Goal: Task Accomplishment & Management: Use online tool/utility

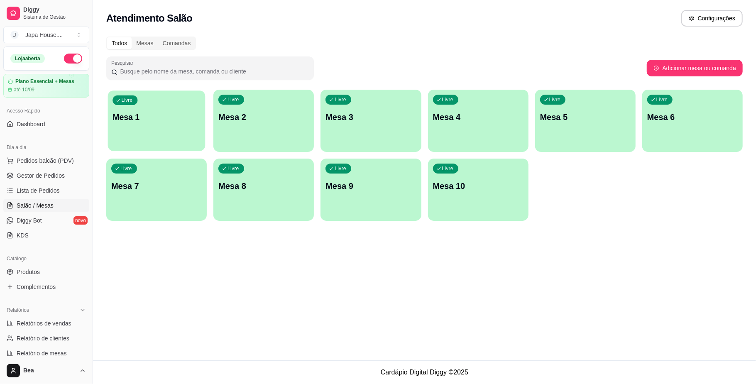
click at [155, 114] on p "Mesa 1" at bounding box center [157, 117] width 88 height 11
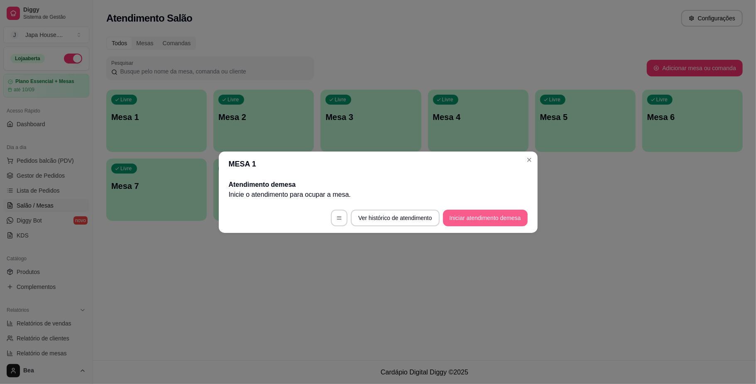
click at [457, 218] on button "Iniciar atendimento de mesa" at bounding box center [485, 218] width 85 height 17
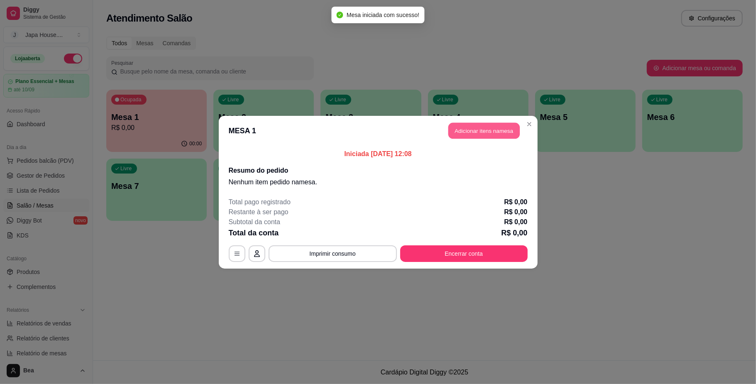
click at [490, 132] on button "Adicionar itens na mesa" at bounding box center [483, 130] width 71 height 16
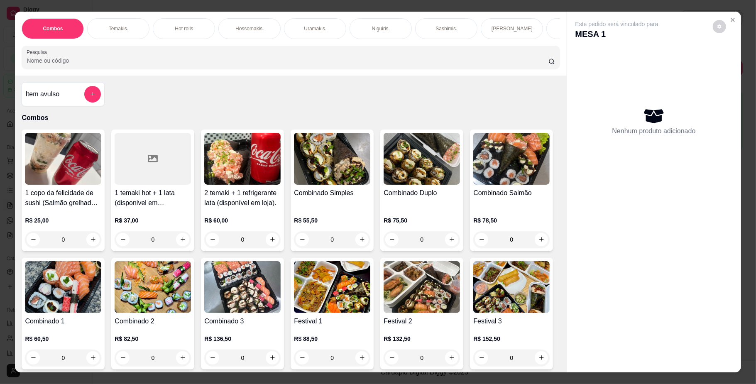
click at [370, 295] on img at bounding box center [332, 287] width 76 height 52
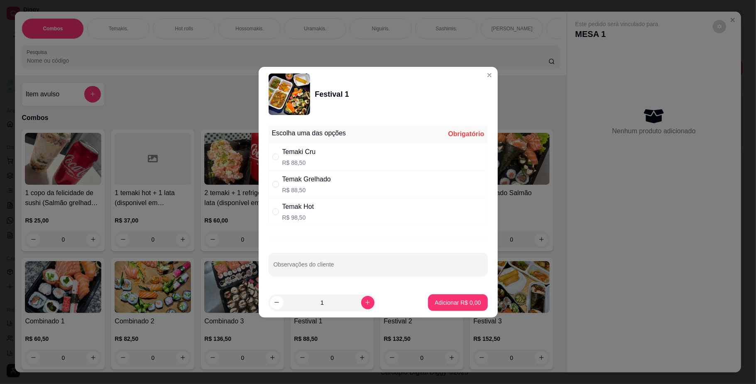
click at [314, 186] on p "R$ 88,50" at bounding box center [306, 190] width 49 height 8
radio input "true"
click at [395, 268] on input "Observações do cliente" at bounding box center [378, 268] width 209 height 8
type input "rolinho [MEDICAL_DATA] com chocolate"
click at [438, 298] on button "Adicionar R$ 88,50" at bounding box center [456, 302] width 63 height 17
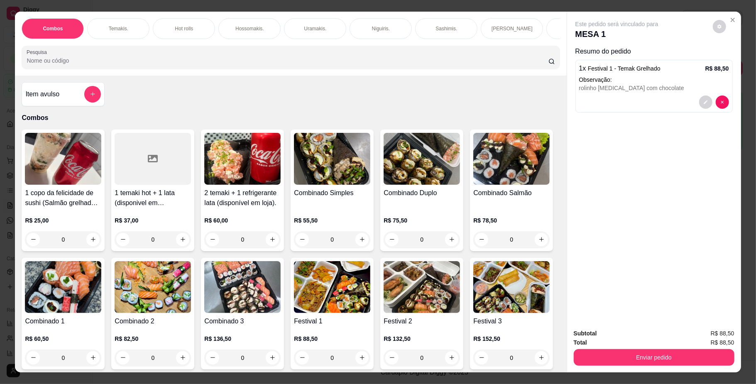
click at [370, 289] on img at bounding box center [332, 287] width 76 height 52
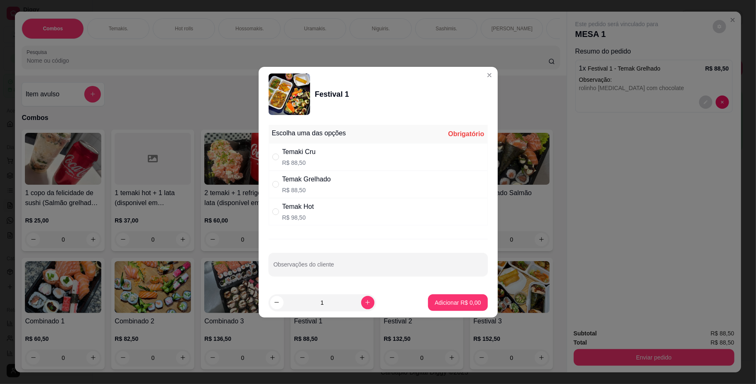
click at [326, 183] on div "Temak Grelhado" at bounding box center [306, 179] width 49 height 10
radio input "true"
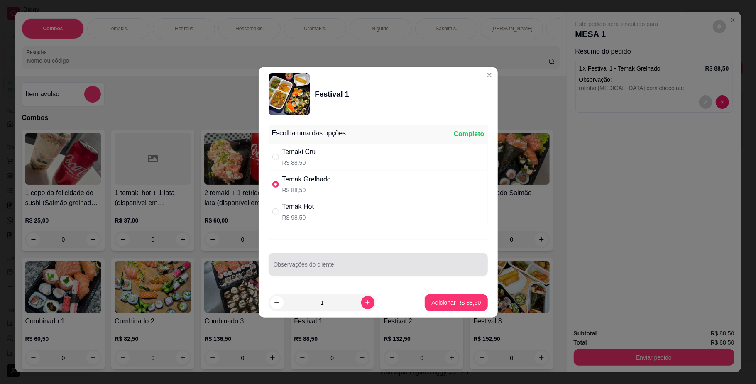
click at [313, 259] on div at bounding box center [378, 264] width 209 height 17
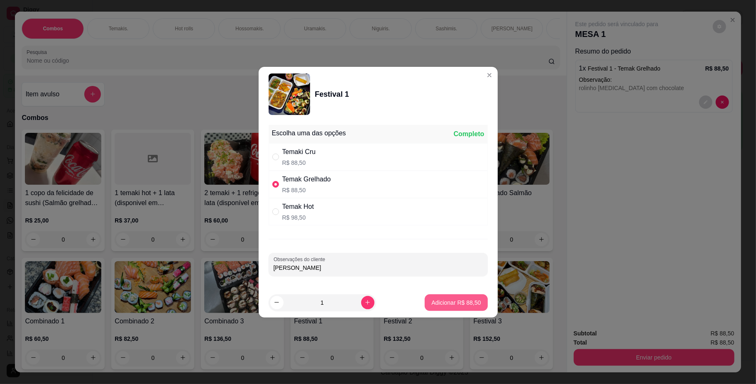
type input "[PERSON_NAME]"
click at [447, 301] on p "Adicionar R$ 88,50" at bounding box center [456, 302] width 48 height 8
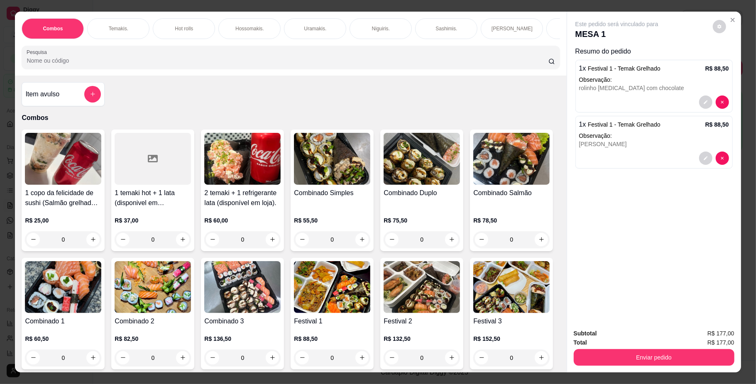
scroll to position [0, 471]
click at [167, 25] on p "Bebidas." at bounding box center [173, 28] width 20 height 7
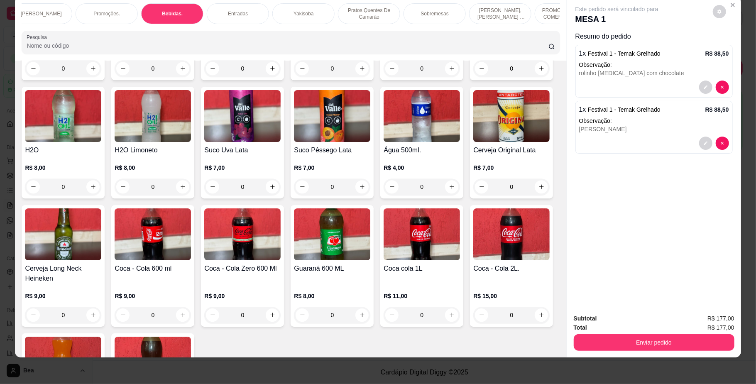
scroll to position [1802, 0]
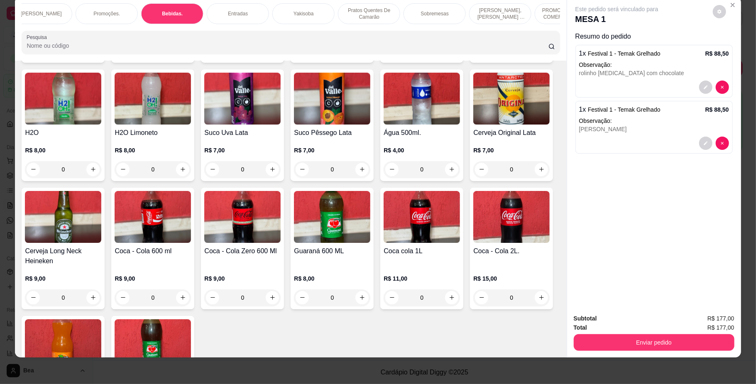
click at [176, 57] on button "increase-product-quantity" at bounding box center [182, 50] width 13 height 13
type input "1"
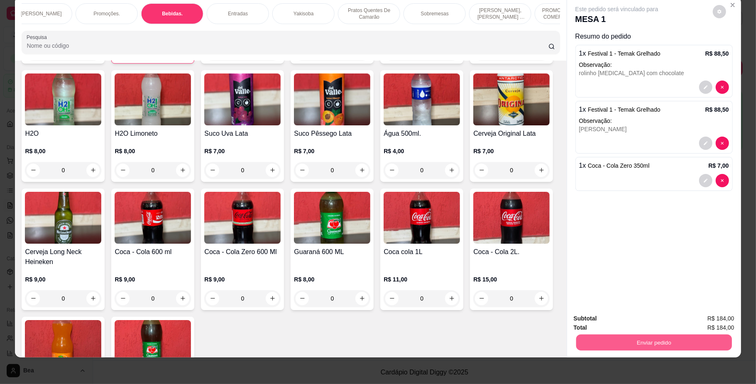
click at [685, 340] on button "Enviar pedido" at bounding box center [654, 343] width 156 height 16
click at [638, 319] on button "Não registrar e enviar pedido" at bounding box center [626, 322] width 84 height 15
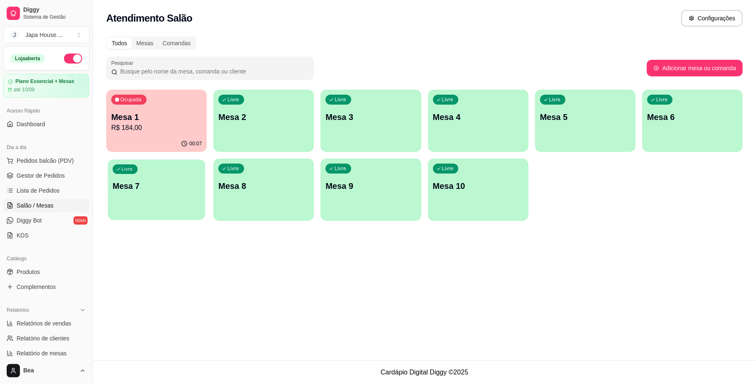
click at [166, 181] on p "Mesa 7" at bounding box center [157, 186] width 88 height 11
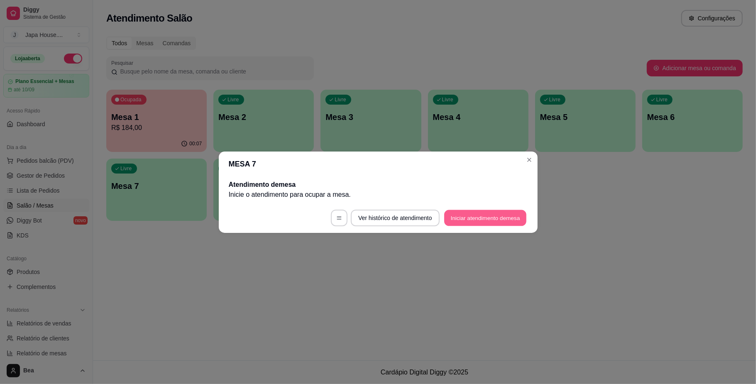
click at [504, 218] on button "Iniciar atendimento de mesa" at bounding box center [485, 218] width 82 height 16
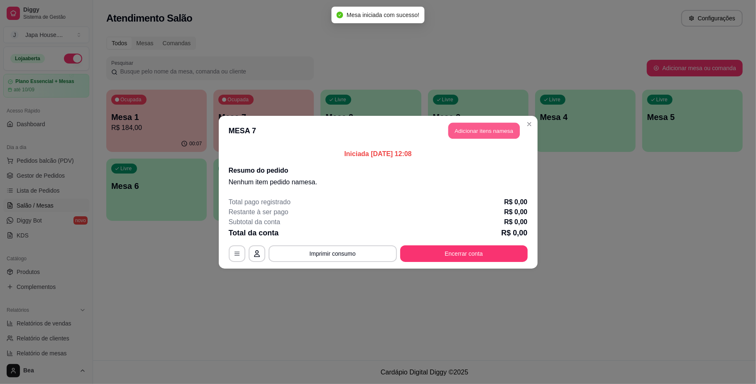
click at [480, 135] on button "Adicionar itens na mesa" at bounding box center [483, 130] width 71 height 16
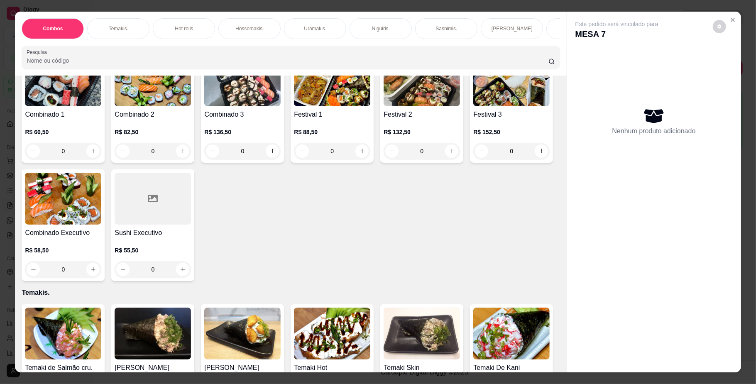
scroll to position [187, 0]
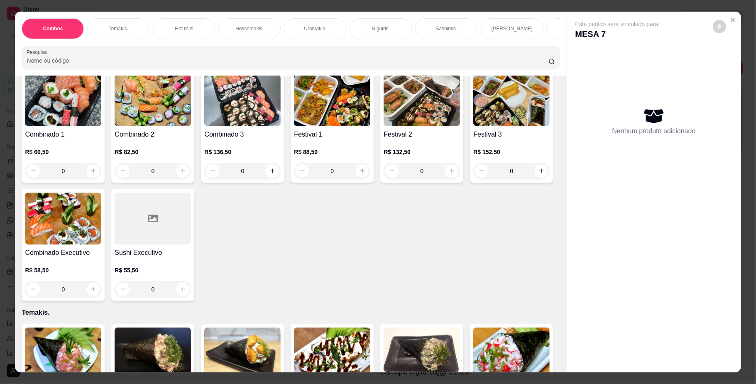
click at [384, 126] on img at bounding box center [422, 100] width 76 height 52
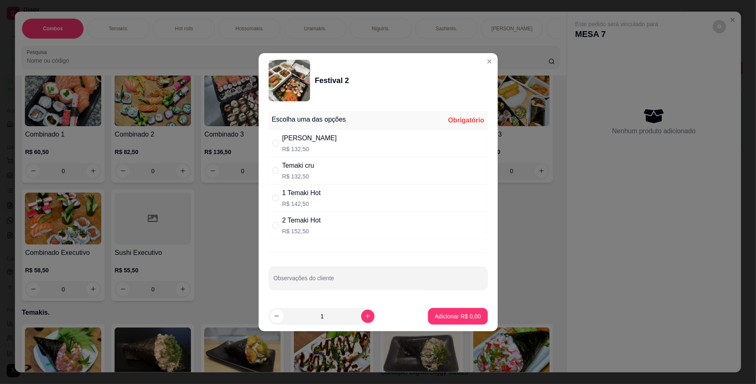
click at [342, 175] on div "Temaki cru R$ 132,50" at bounding box center [378, 170] width 219 height 27
radio input "true"
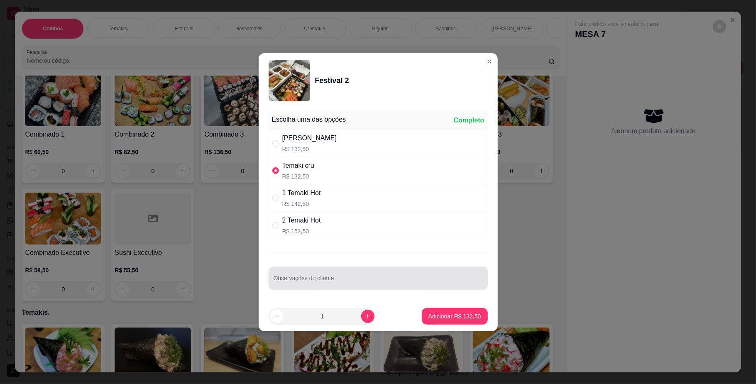
click at [329, 274] on div at bounding box center [378, 278] width 209 height 17
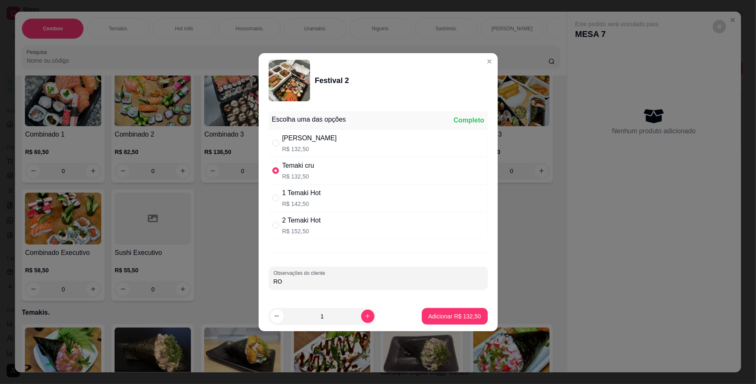
type input "R"
type input "UM DE BANANA E UM DE QUEIJO"
click at [443, 311] on button "Adicionar R$ 132,50" at bounding box center [455, 316] width 64 height 16
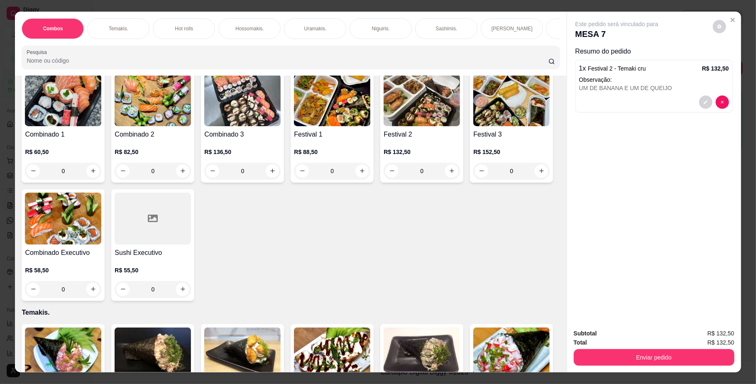
scroll to position [0, 471]
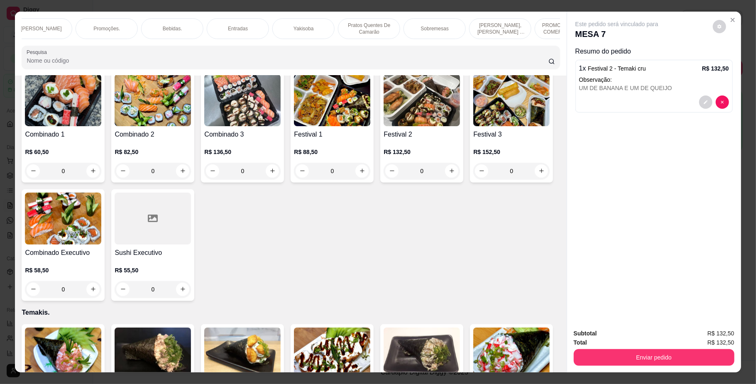
click at [175, 27] on p "Bebidas." at bounding box center [173, 28] width 20 height 7
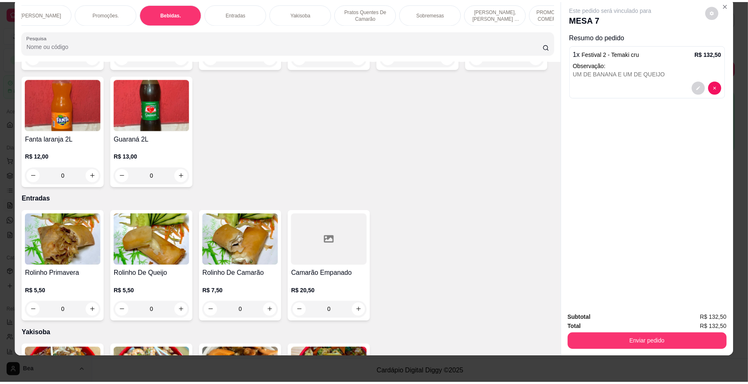
scroll to position [2009, 0]
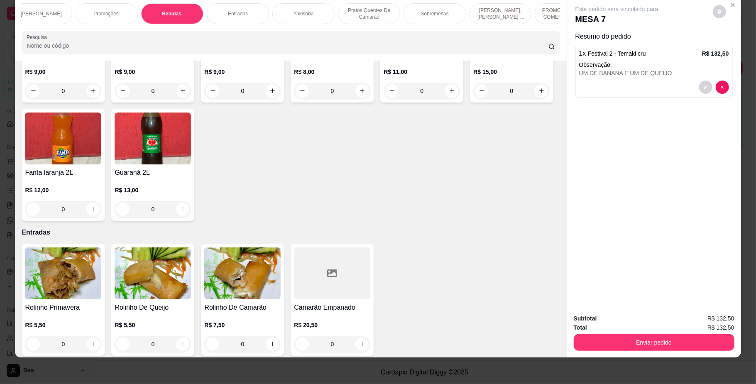
type input "1"
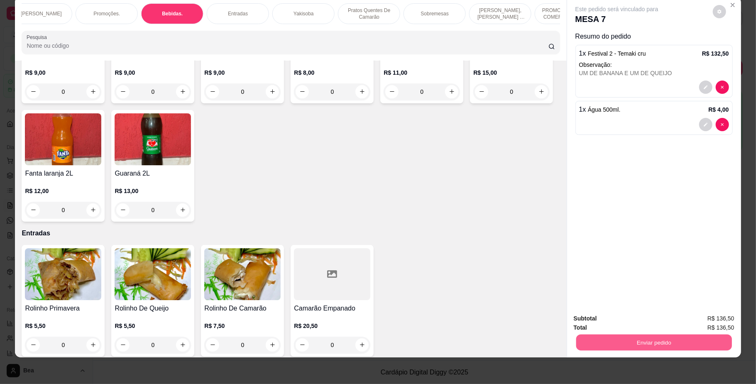
click at [609, 347] on button "Enviar pedido" at bounding box center [654, 343] width 156 height 16
click at [618, 315] on button "Não registrar e enviar pedido" at bounding box center [626, 322] width 84 height 15
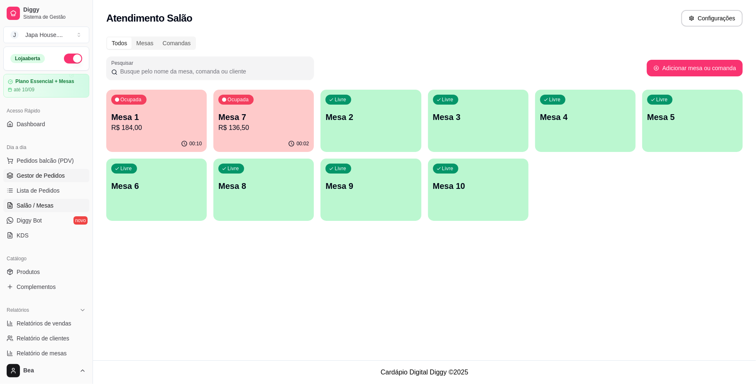
click at [35, 180] on span "Gestor de Pedidos" at bounding box center [41, 175] width 48 height 8
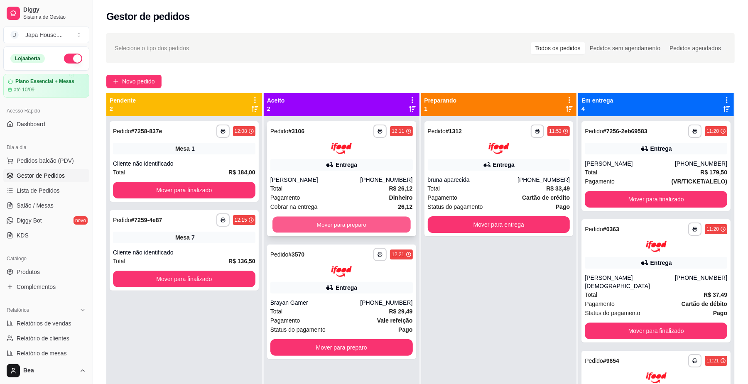
click at [358, 231] on button "Mover para preparo" at bounding box center [341, 224] width 138 height 16
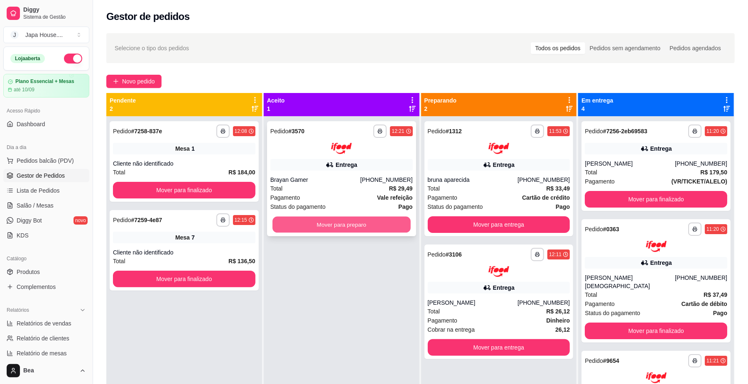
click at [379, 220] on button "Mover para preparo" at bounding box center [341, 224] width 138 height 16
